Goal: Find specific page/section: Find specific page/section

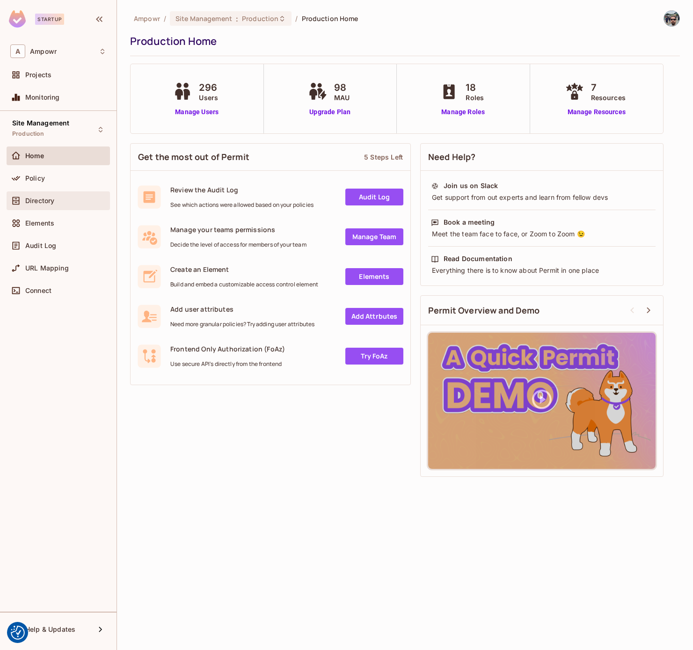
click at [57, 196] on div "Directory" at bounding box center [58, 200] width 96 height 11
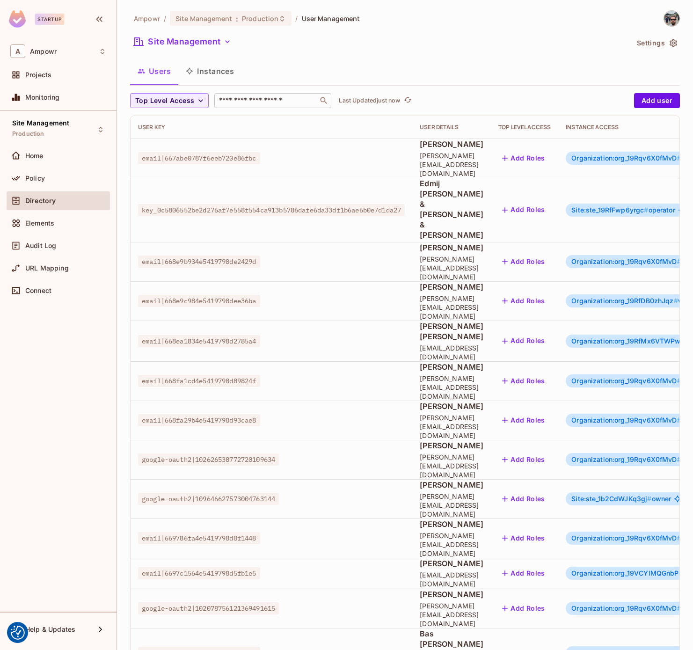
click at [244, 96] on input "text" at bounding box center [266, 100] width 98 height 9
click at [220, 77] on button "Instances" at bounding box center [209, 70] width 63 height 23
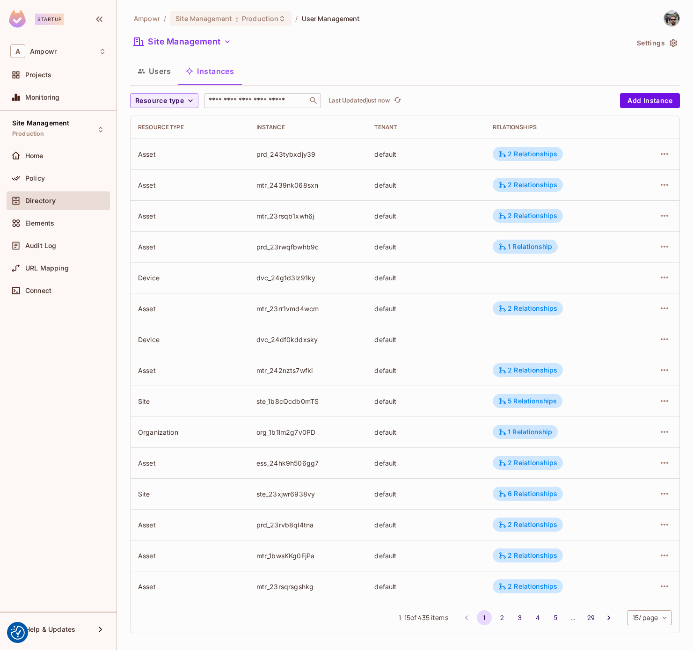
click at [246, 99] on input "text" at bounding box center [256, 100] width 98 height 9
paste input "**********"
type input "**********"
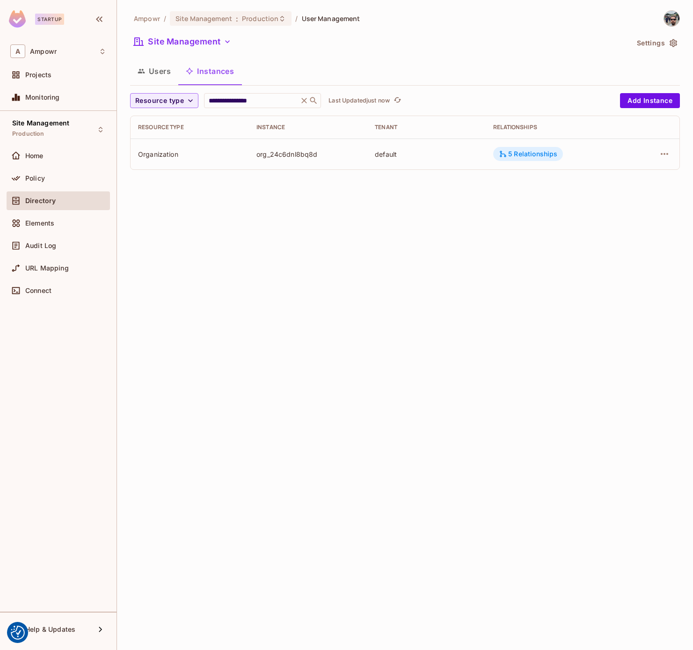
click at [531, 152] on div "5 Relationships" at bounding box center [528, 154] width 58 height 8
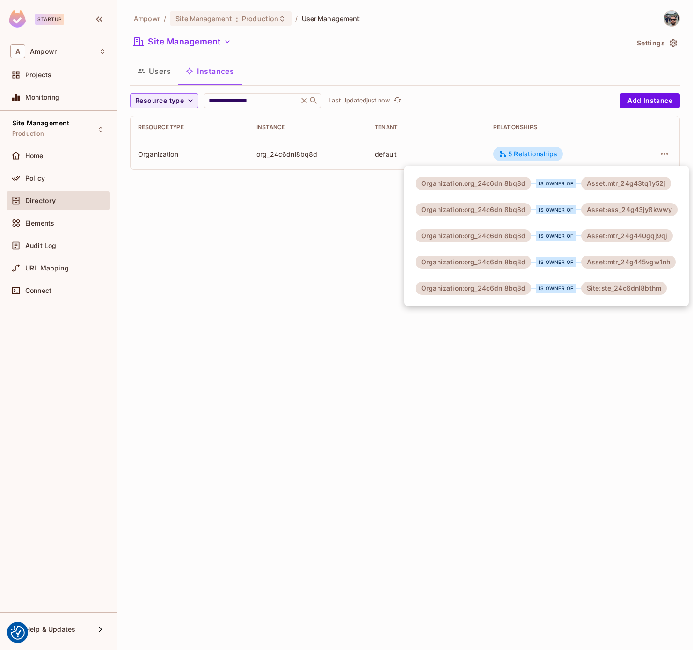
click at [613, 289] on div "Site:ste_24c6dnl8bthm" at bounding box center [624, 288] width 86 height 13
click at [627, 263] on div "Asset:mtr_24g445vgw1nh" at bounding box center [628, 262] width 95 height 13
click at [623, 235] on div "Asset:mtr_24g440gqj9qj" at bounding box center [627, 235] width 92 height 13
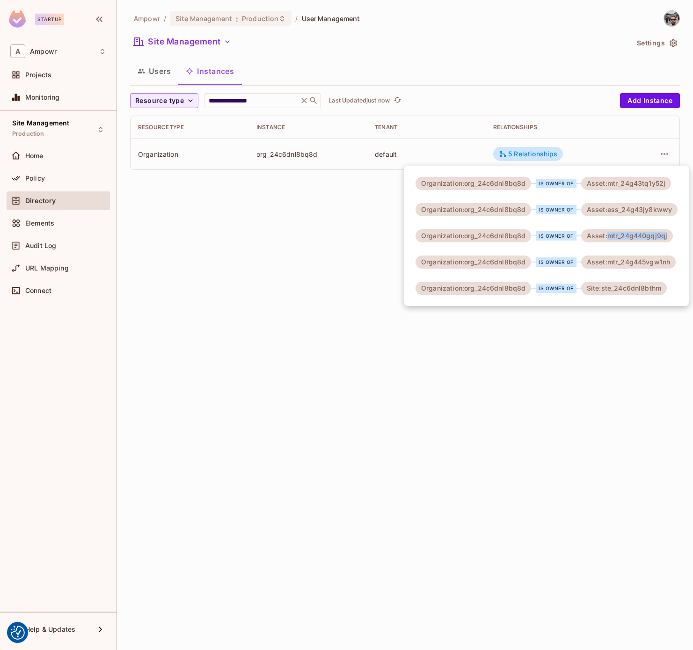
click at [623, 235] on div "Asset:mtr_24g440gqj9qj" at bounding box center [627, 235] width 92 height 13
click at [625, 211] on div "Asset:ess_24g43jy8kwwy" at bounding box center [629, 209] width 96 height 13
click at [622, 172] on div "Organization:org_24c6dnl8bq8d is owner of Asset:mtr_24g43tq1y52j Organization:o…" at bounding box center [546, 236] width 285 height 140
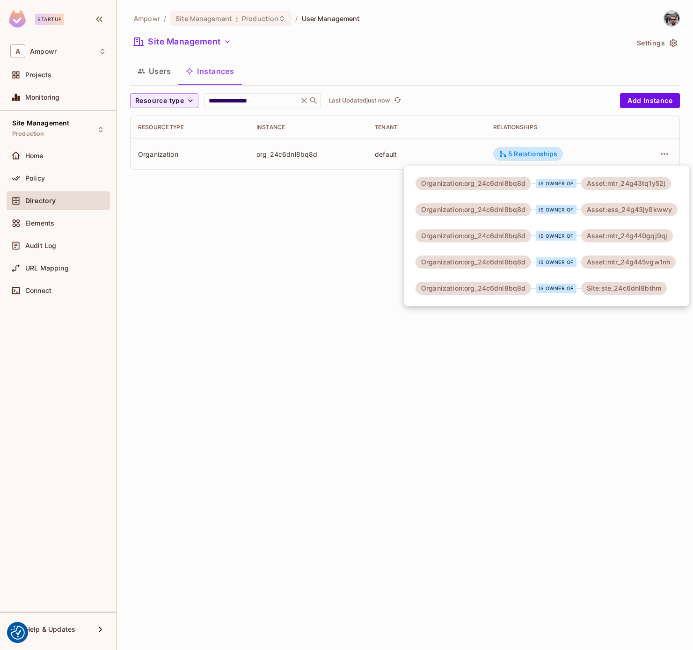
click at [622, 177] on div "Asset:mtr_24g43tq1y52j" at bounding box center [626, 183] width 90 height 13
click at [484, 256] on div "Organization:org_24c6dnl8bq8d" at bounding box center [474, 262] width 116 height 13
click at [491, 285] on div "Organization:org_24c6dnl8bq8d" at bounding box center [474, 288] width 116 height 13
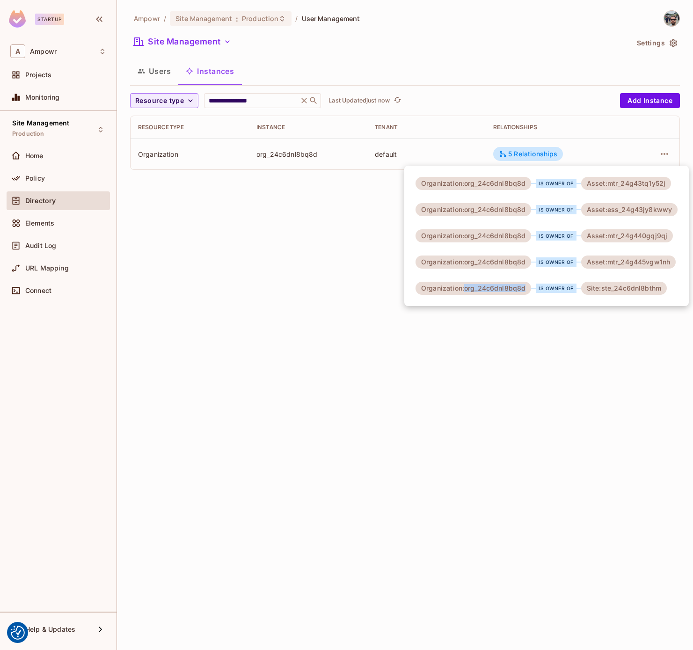
click at [491, 285] on div "Organization:org_24c6dnl8bq8d" at bounding box center [474, 288] width 116 height 13
click at [410, 302] on div "Organization:org_24c6dnl8bq8d is owner of Asset:mtr_24g43tq1y52j Organization:o…" at bounding box center [546, 236] width 285 height 140
click at [303, 99] on div at bounding box center [346, 325] width 693 height 650
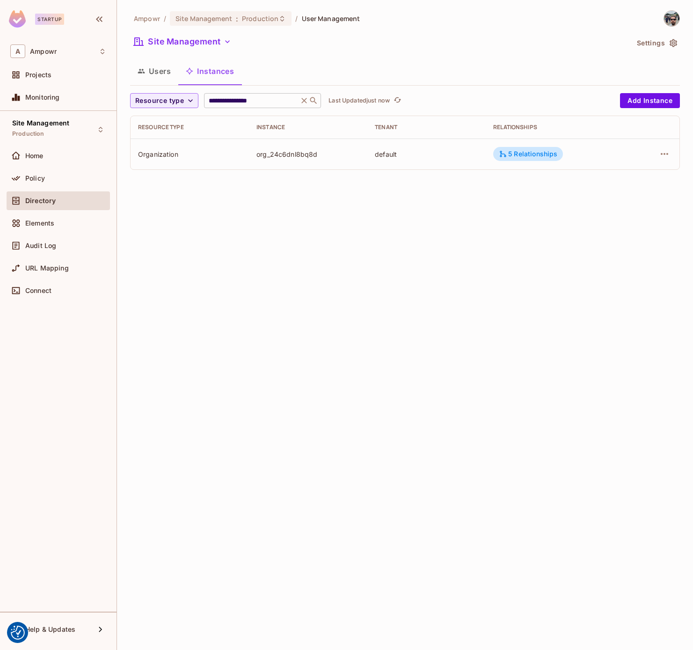
click at [303, 103] on icon at bounding box center [303, 100] width 9 height 9
